Goal: Information Seeking & Learning: Learn about a topic

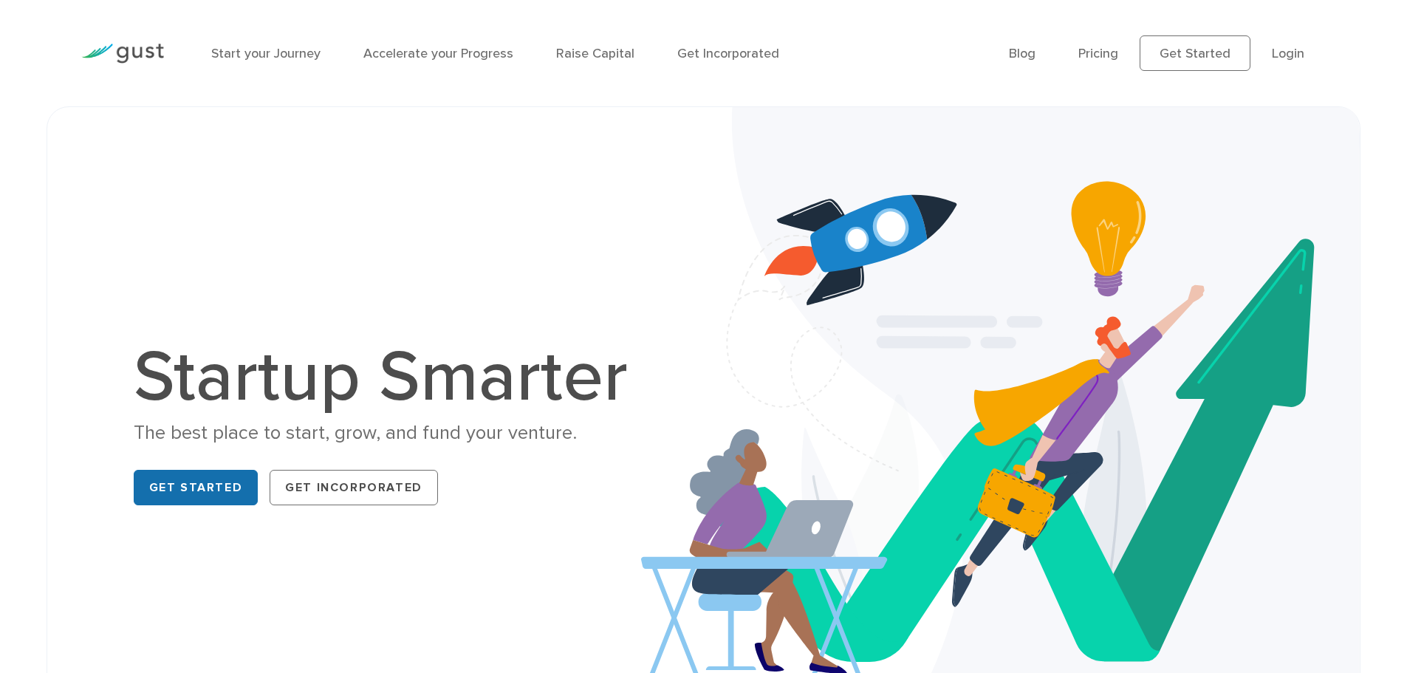
click at [230, 475] on link "Get Started" at bounding box center [196, 487] width 125 height 35
click at [1112, 40] on ul "Blog FAQ Pricing Get Started Login Login" at bounding box center [1167, 52] width 317 height 35
click at [1105, 56] on link "Pricing" at bounding box center [1098, 54] width 40 height 16
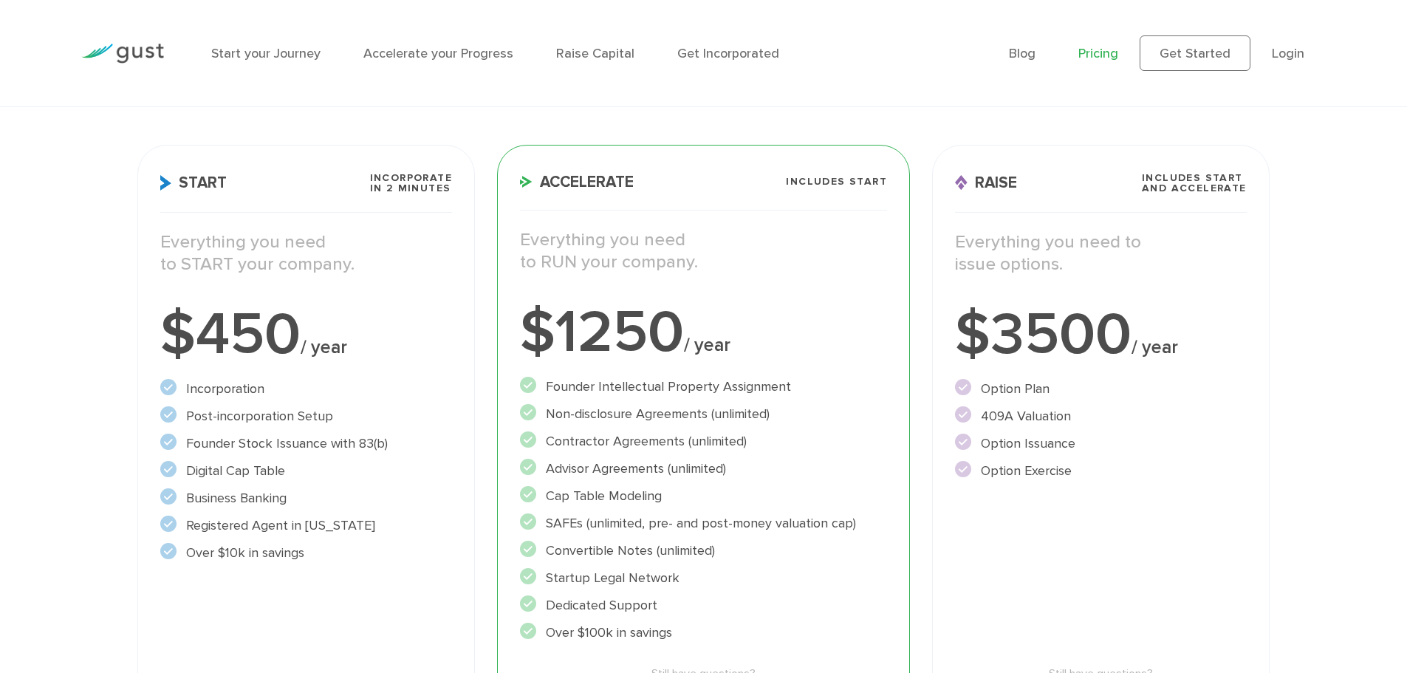
scroll to position [148, 0]
